Goal: Task Accomplishment & Management: Manage account settings

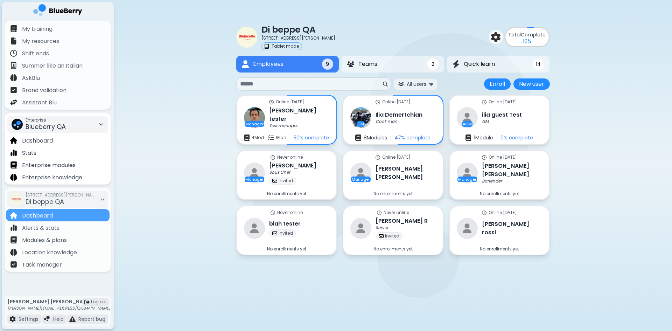
click at [73, 125] on div "Enterprise Blueberry QA" at bounding box center [57, 124] width 101 height 17
click at [53, 152] on span "Kitchen Table" at bounding box center [39, 150] width 34 height 6
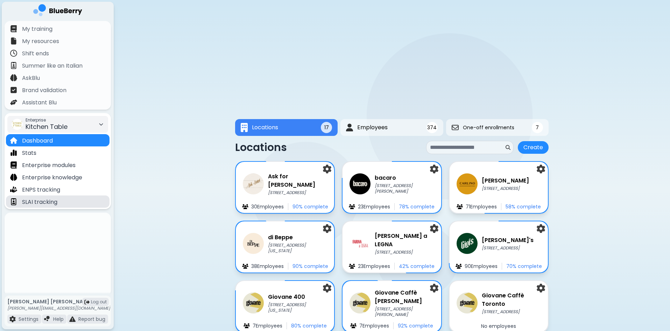
click at [53, 199] on p "SLAI tracking" at bounding box center [39, 202] width 35 height 8
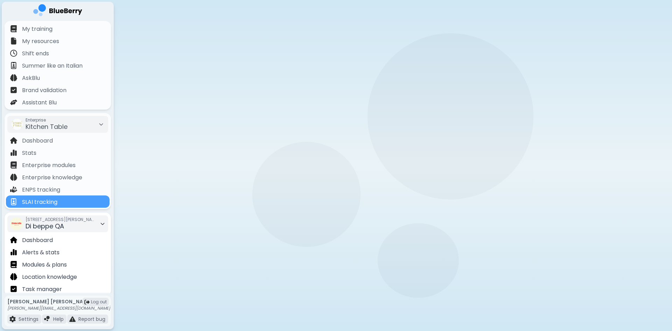
click at [92, 223] on div "[STREET_ADDRESS][PERSON_NAME] QA" at bounding box center [61, 223] width 70 height 15
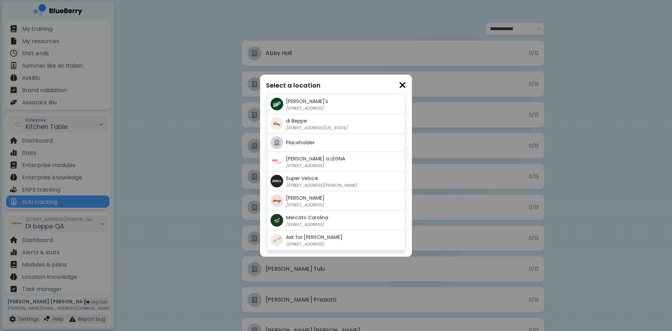
click at [407, 84] on div "Select a location Gigi's [STREET_ADDRESS] di Beppe [STREET_ADDRESS][US_STATE] P…" at bounding box center [336, 166] width 152 height 182
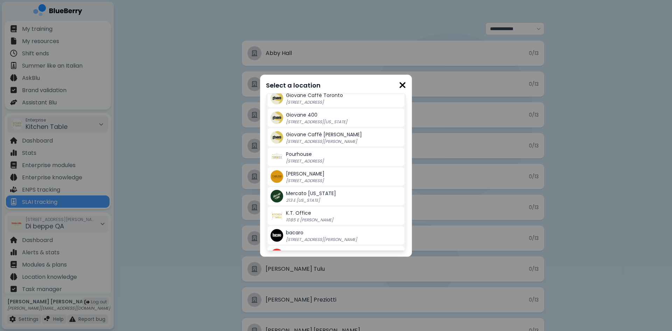
scroll to position [175, 0]
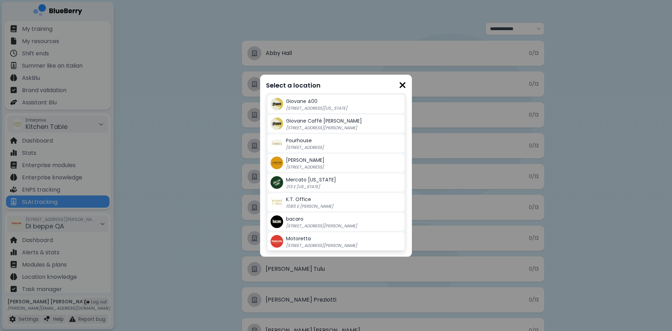
click at [324, 179] on span "Mercato [US_STATE]" at bounding box center [311, 179] width 50 height 7
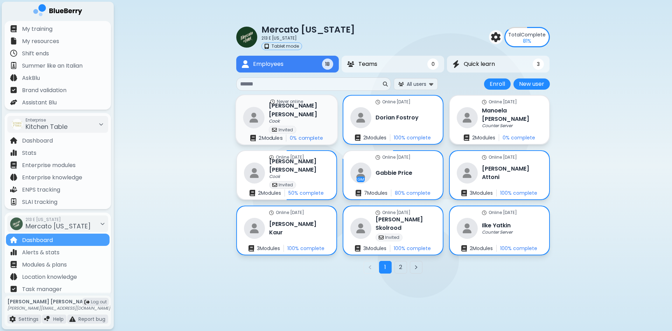
click at [295, 119] on div "Cook" at bounding box center [299, 122] width 61 height 6
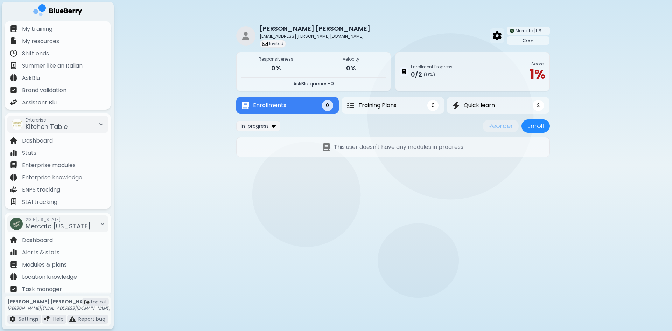
click at [493, 34] on img at bounding box center [497, 35] width 9 height 9
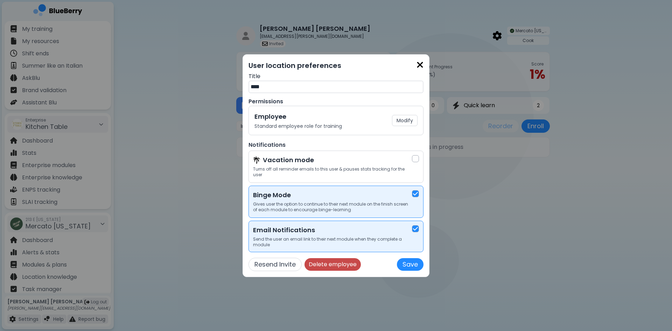
click at [342, 258] on button "Delete employee" at bounding box center [332, 264] width 56 height 13
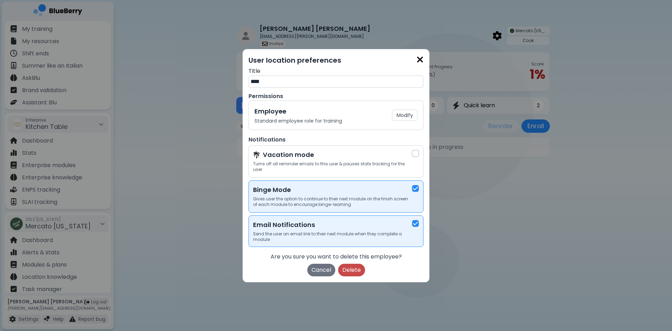
click at [353, 264] on button "Delete" at bounding box center [351, 270] width 27 height 13
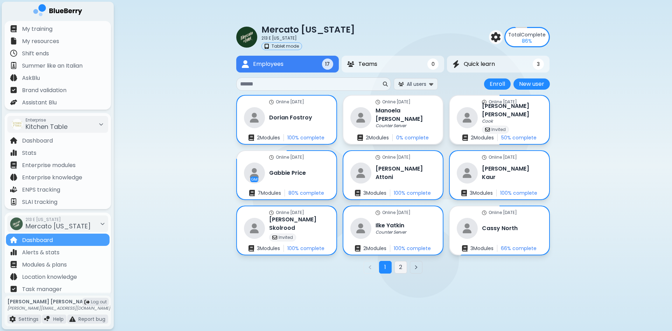
click at [399, 267] on button "2" at bounding box center [400, 267] width 13 height 13
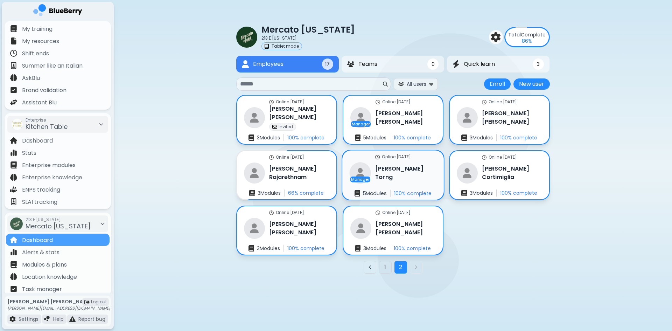
click at [418, 172] on div "Online [DATE] Manager [PERSON_NAME] 5 Module s 100 % complete" at bounding box center [392, 174] width 101 height 49
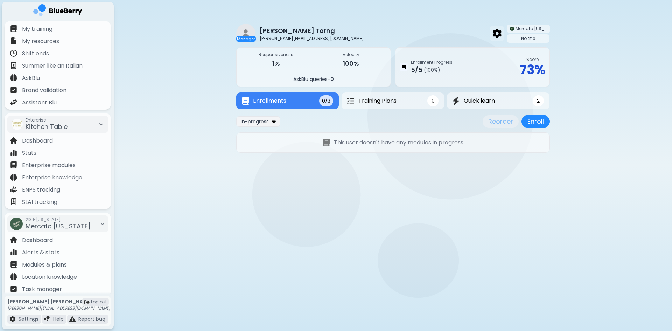
click at [493, 36] on img at bounding box center [497, 33] width 9 height 9
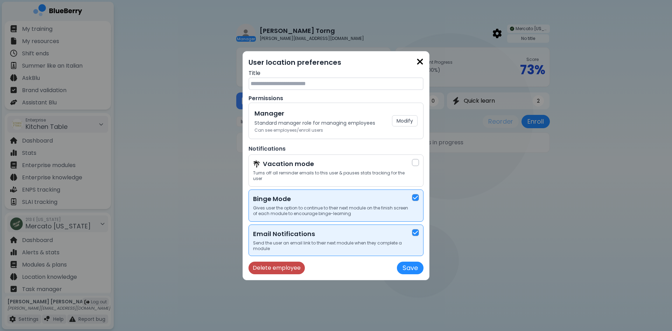
click at [300, 264] on button "Delete employee" at bounding box center [276, 267] width 56 height 13
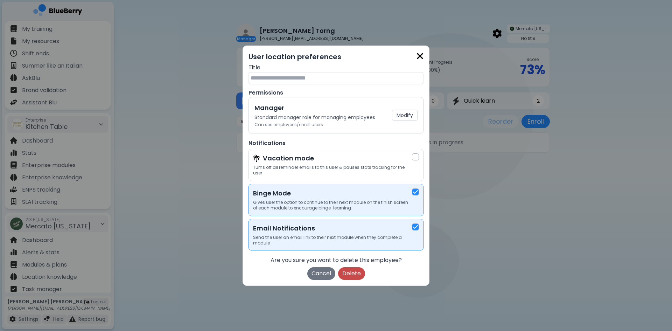
click at [348, 275] on button "Delete" at bounding box center [351, 273] width 27 height 13
